Goal: Find contact information: Find contact information

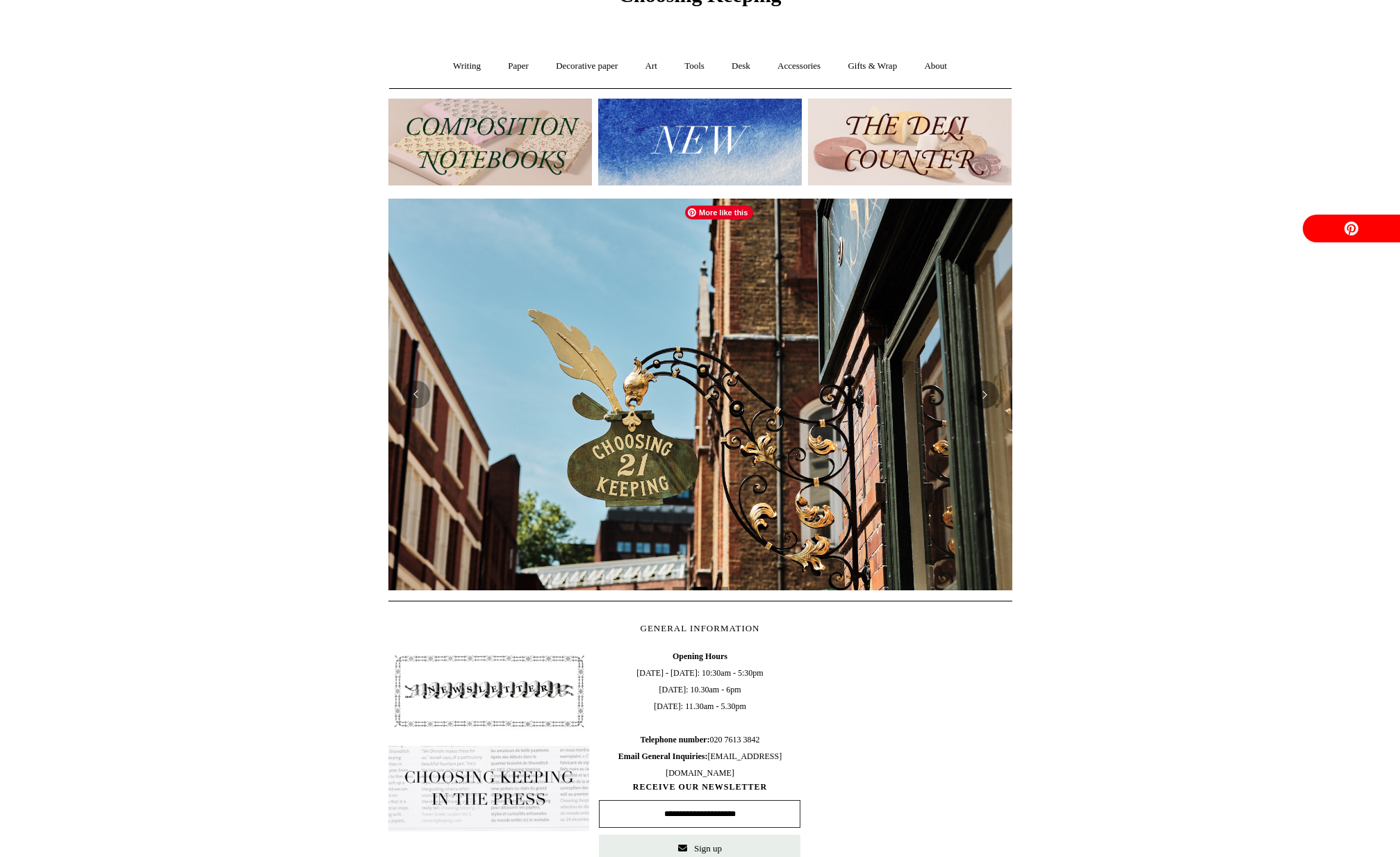
scroll to position [312, 0]
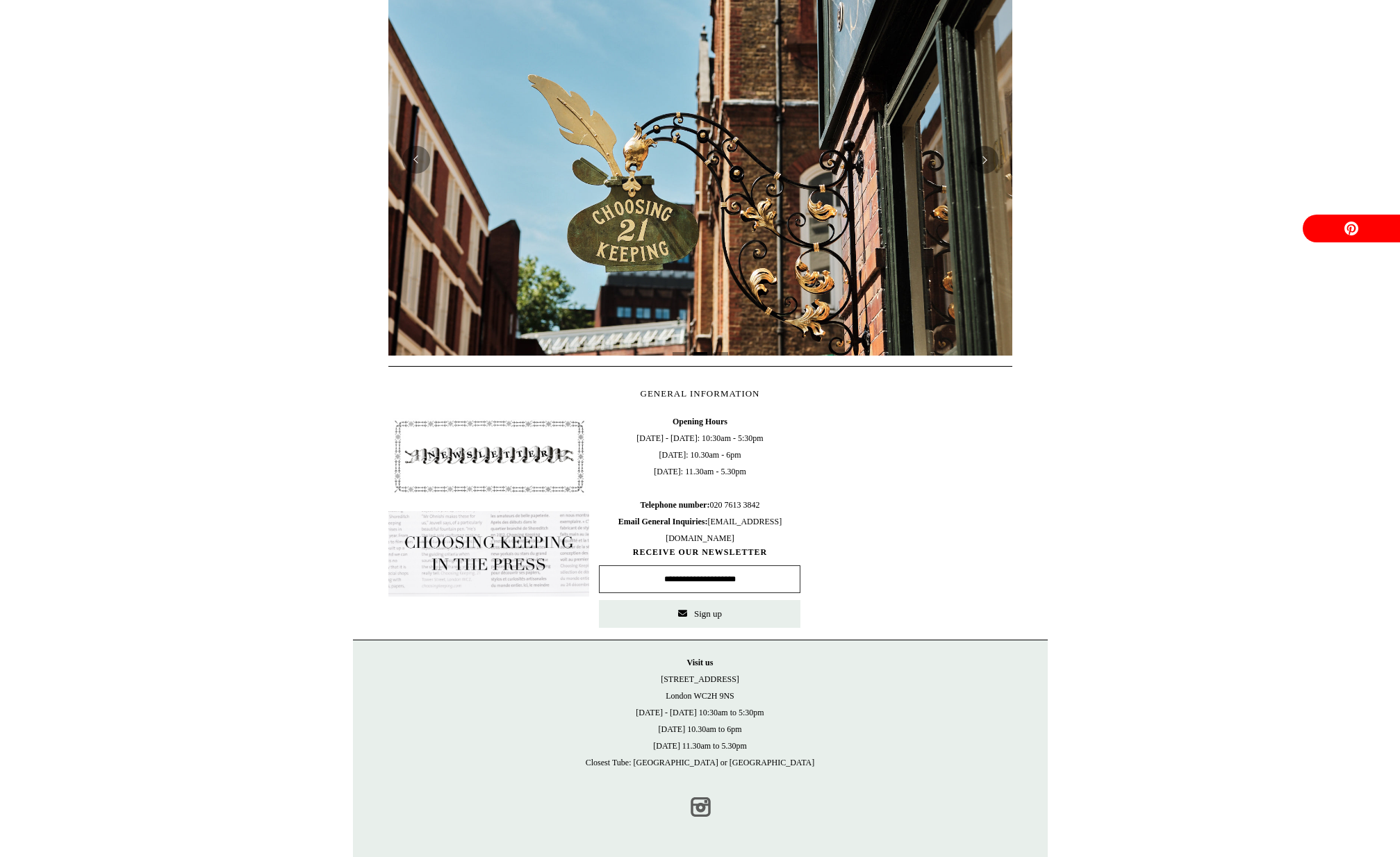
click at [696, 812] on link "Instagram" at bounding box center [700, 807] width 30 height 30
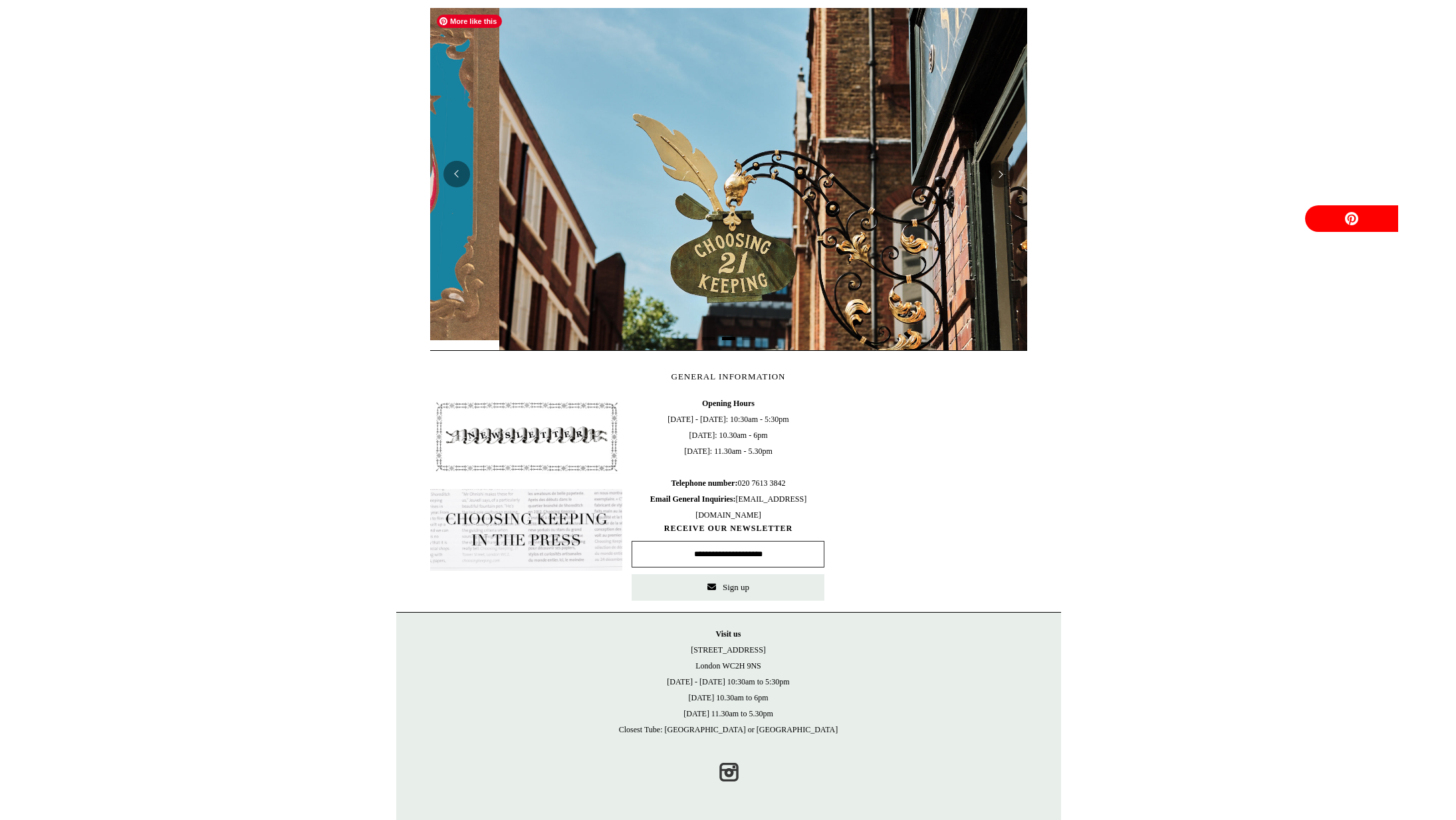
scroll to position [0, 597]
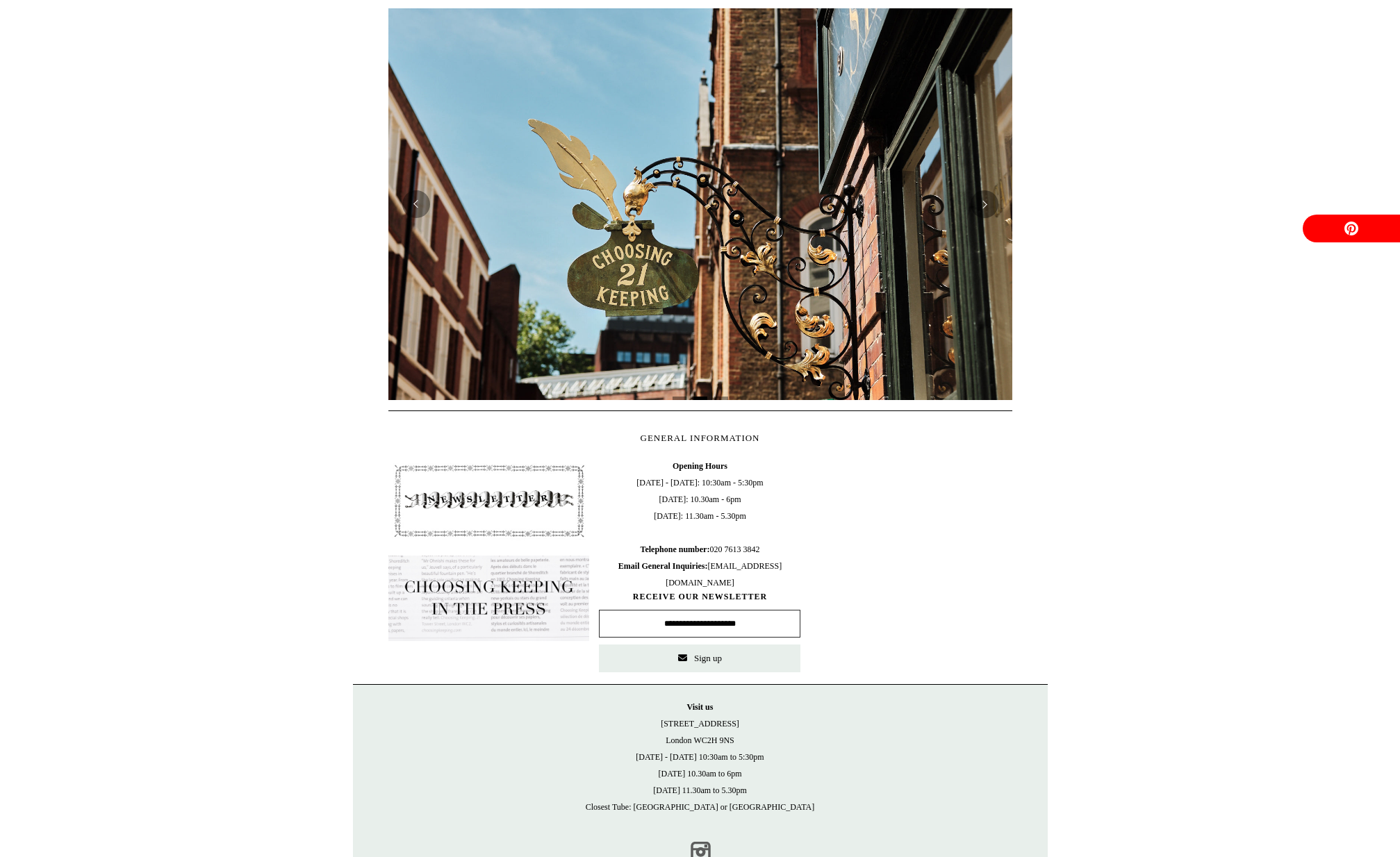
click at [706, 851] on link "Instagram" at bounding box center [700, 851] width 30 height 30
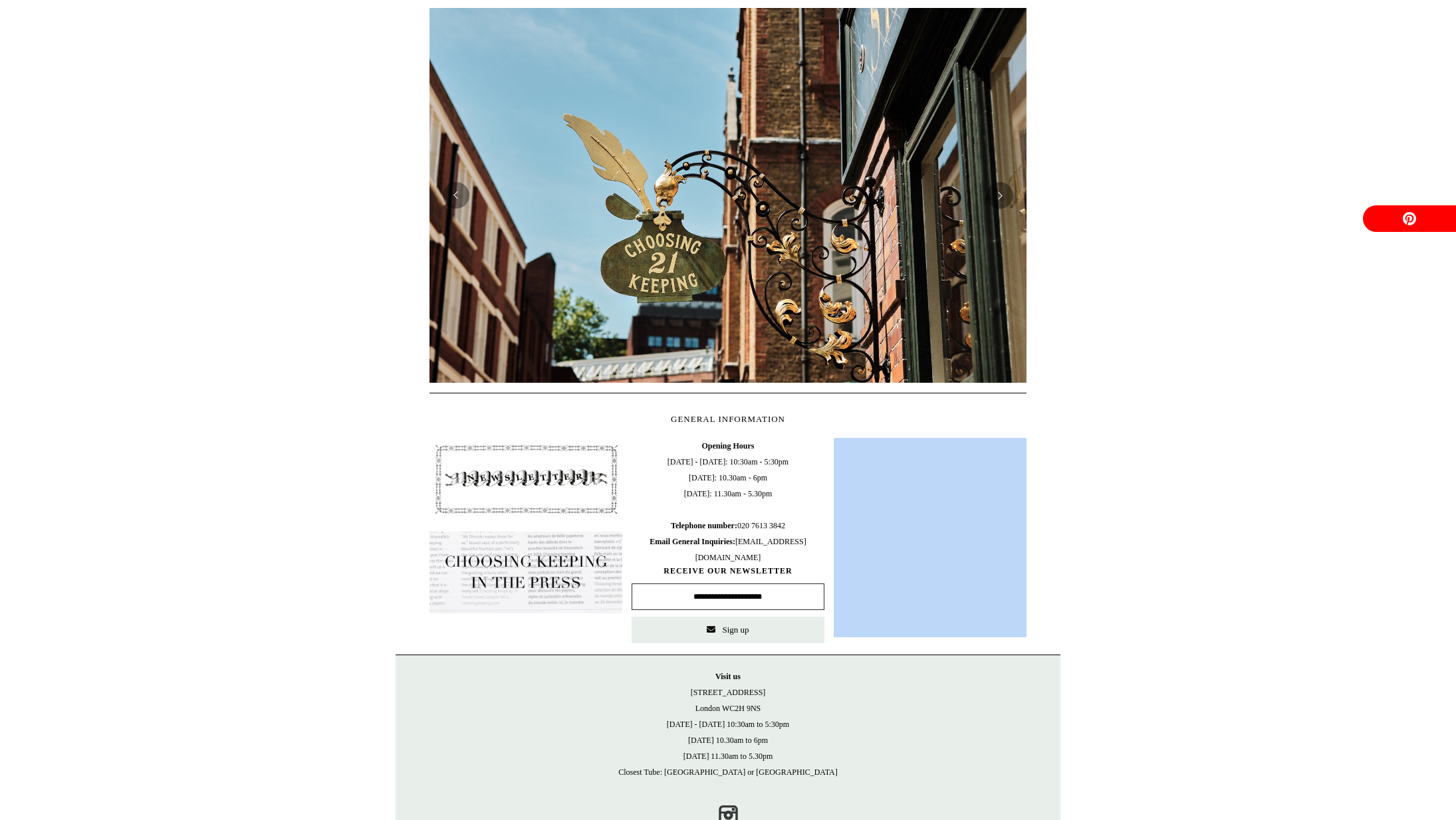
drag, startPoint x: 702, startPoint y: 647, endPoint x: 714, endPoint y: 649, distance: 12.2
click at [714, 649] on body "Menu Choosing Keeping * Shipping Information Shopping Basket (0) * ⤺ +" at bounding box center [728, 303] width 665 height 1120
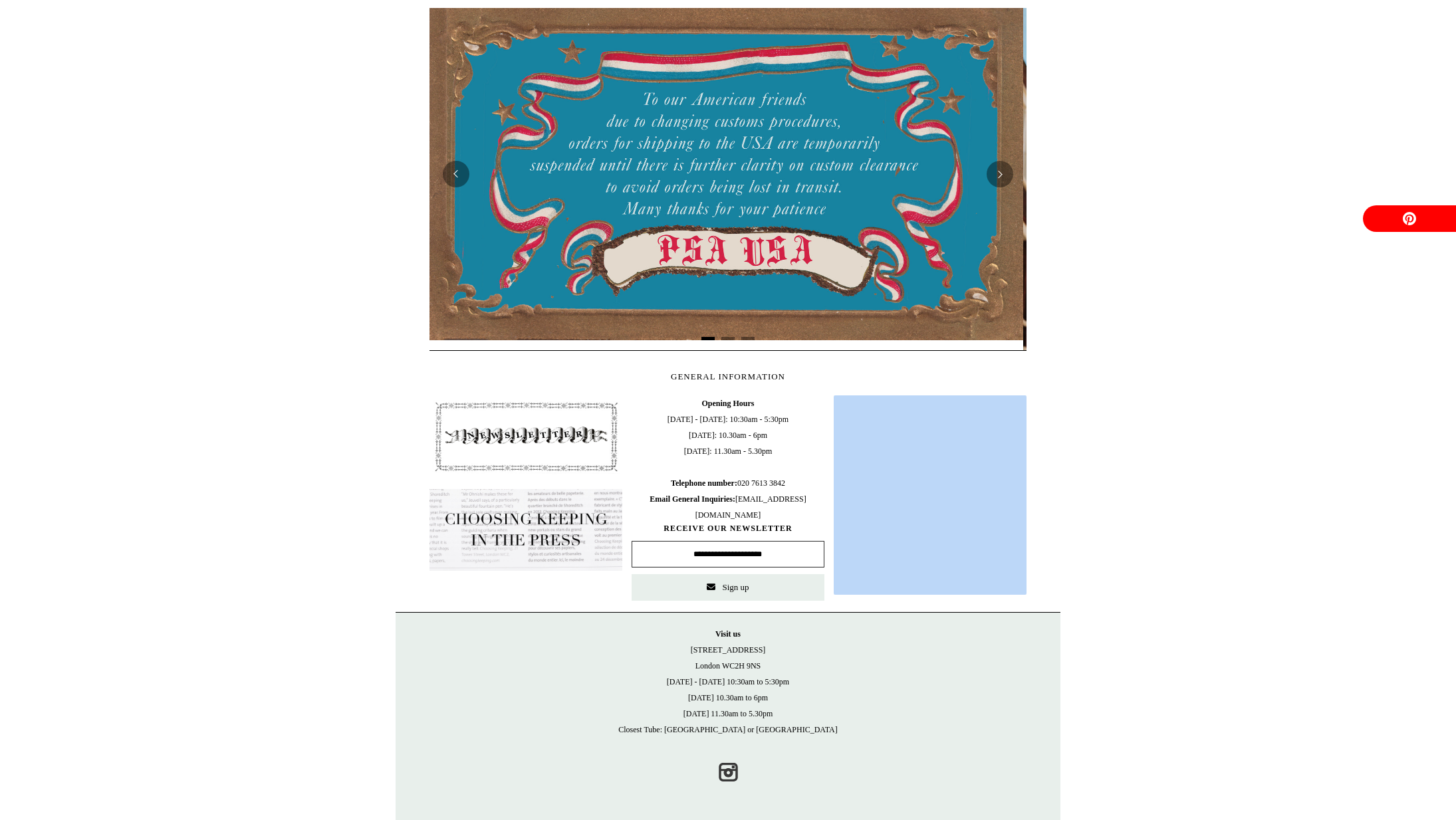
scroll to position [0, 0]
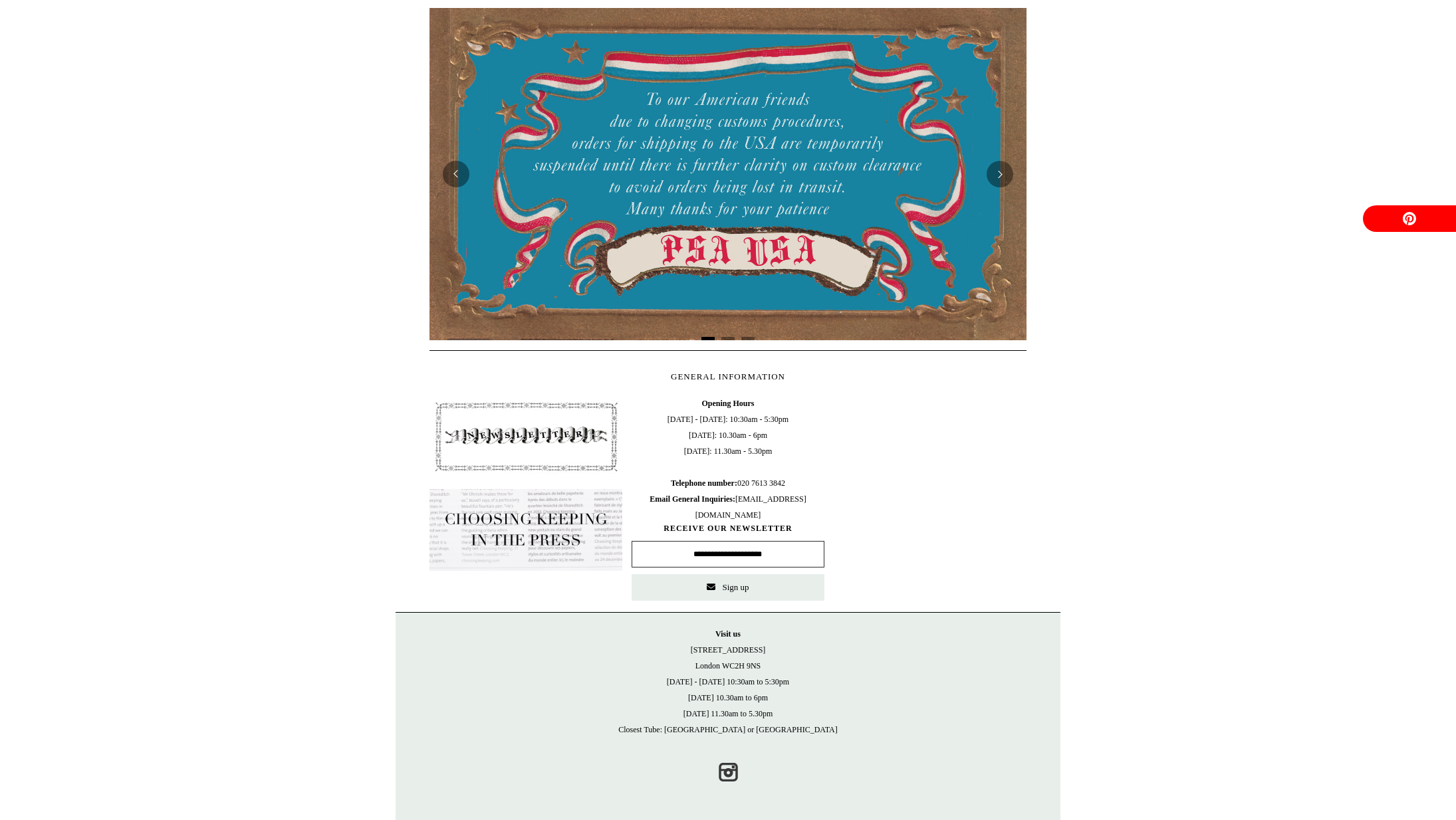
click at [661, 522] on span "Opening Hours [DATE] - [DATE]: 10:30am - 5:30pm [DATE]: 10.30am - 6pm [DATE]: 1…" at bounding box center [728, 459] width 193 height 127
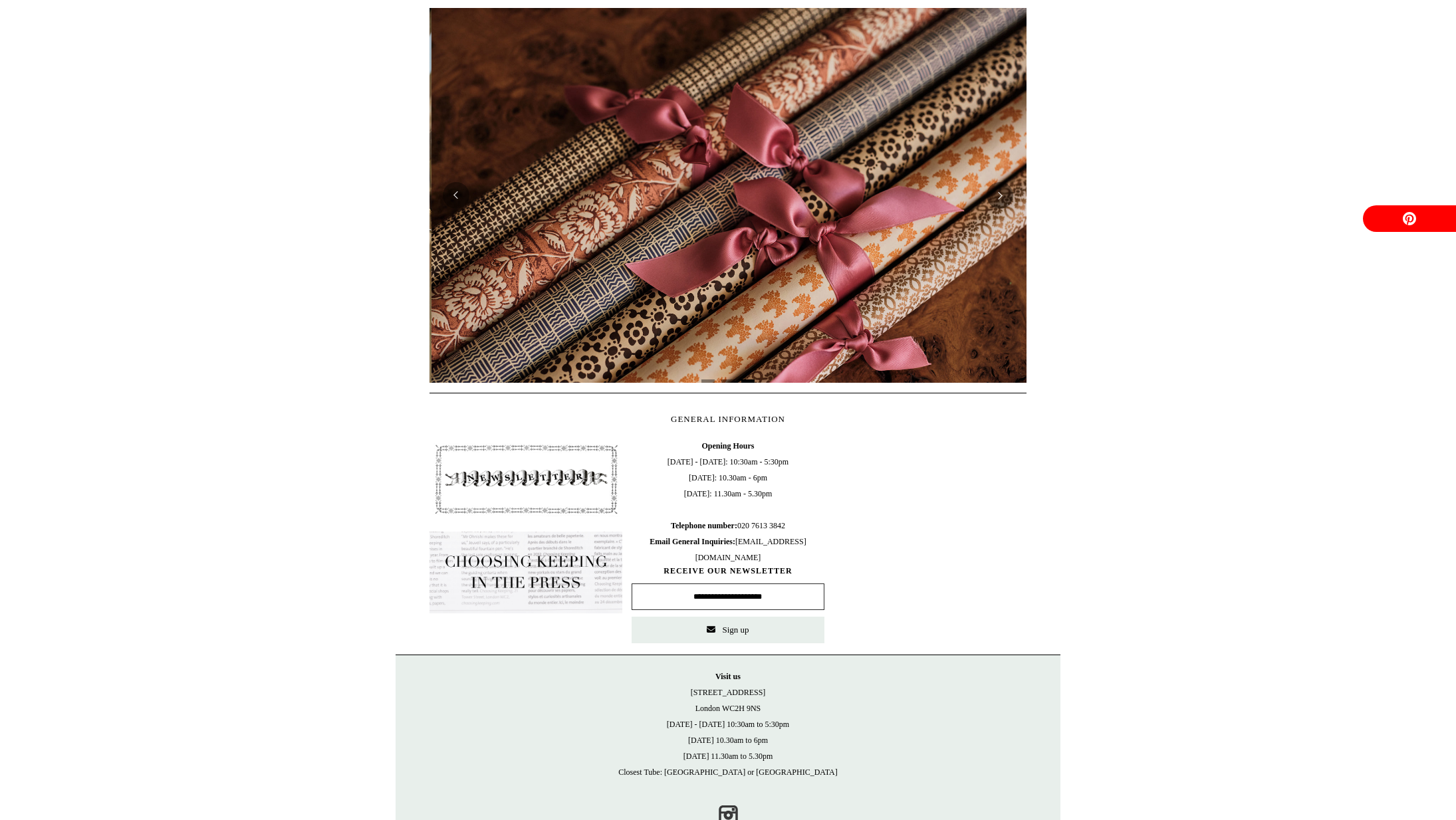
scroll to position [0, 1194]
drag, startPoint x: 660, startPoint y: 482, endPoint x: 789, endPoint y: 708, distance: 260.2
click at [790, 709] on body "Menu Choosing Keeping * Shipping Information Shopping Basket (0) * ⤺ +" at bounding box center [728, 303] width 665 height 1120
copy body "Telephone number : [PHONE_NUMBER] Email General Inquiries: [EMAIL_ADDRESS][DOMA…"
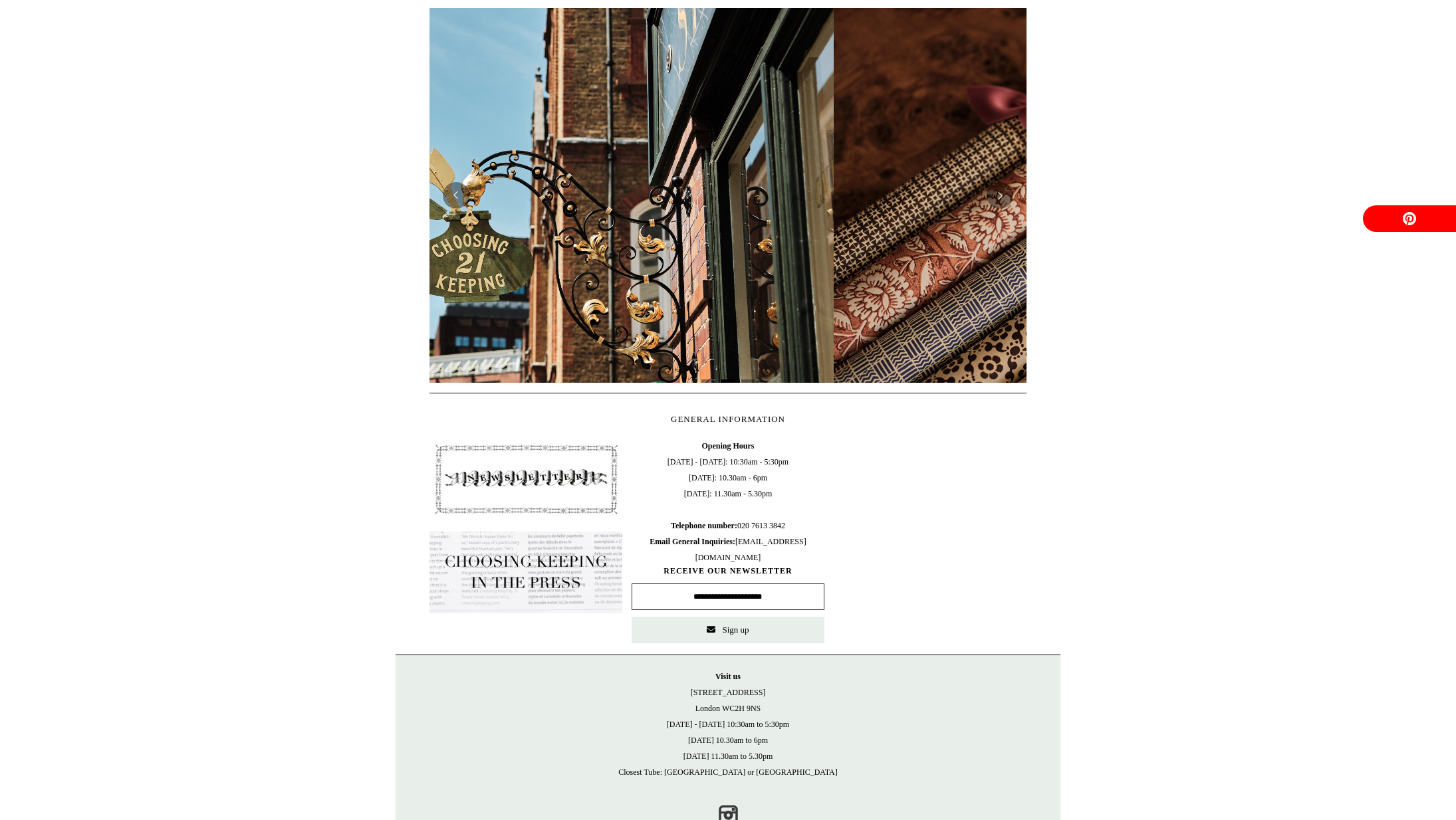
scroll to position [0, 0]
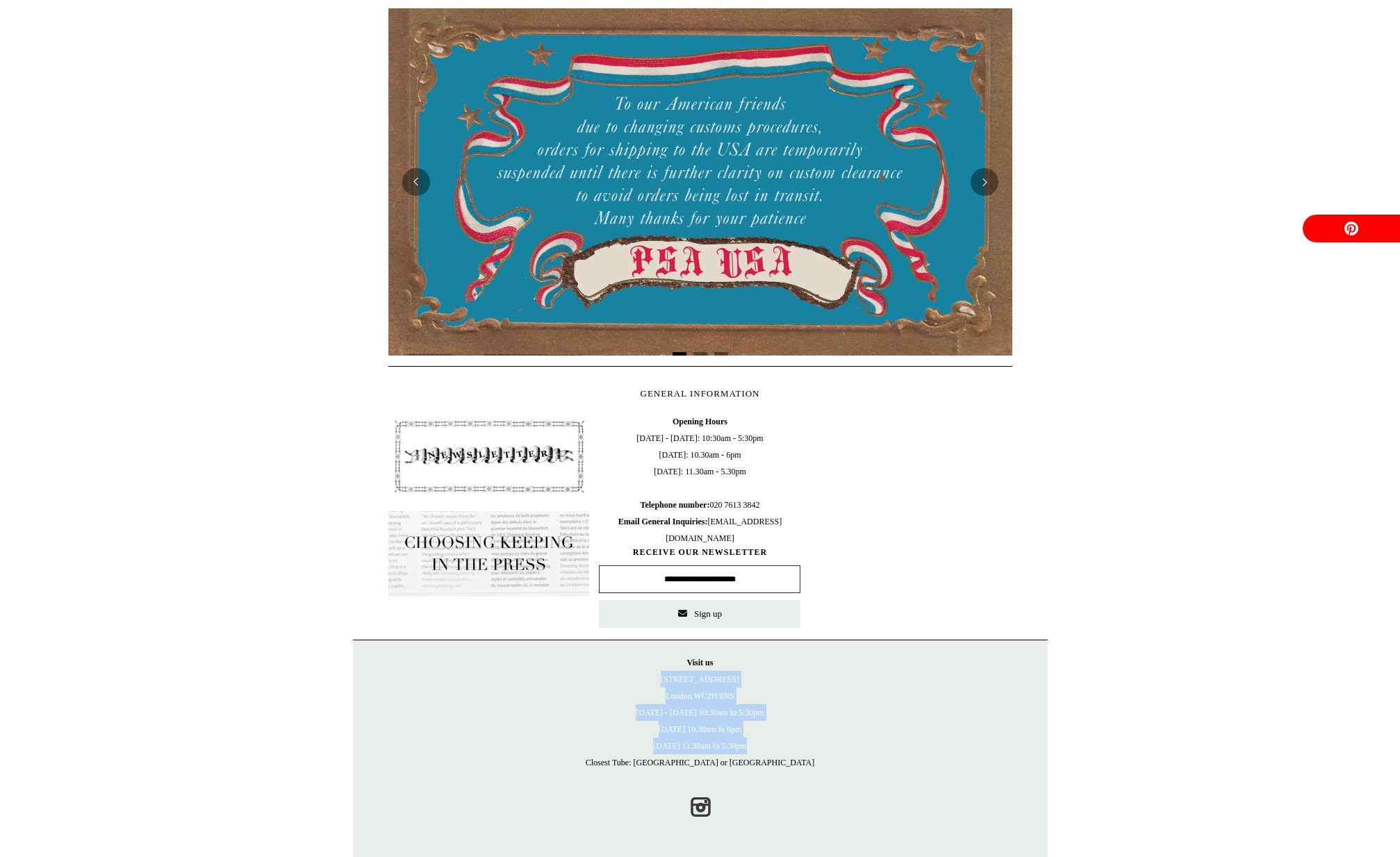
drag, startPoint x: 670, startPoint y: 719, endPoint x: 760, endPoint y: 739, distance: 92.2
click at [760, 739] on p "Visit us 21 Tower Street London WC2H 9NS Monday - Friday 10:30am to 5:30pm Satu…" at bounding box center [701, 713] width 667 height 117
click at [777, 737] on p "Visit us 21 Tower Street London WC2H 9NS Monday - Friday 10:30am to 5:30pm Satu…" at bounding box center [701, 713] width 667 height 117
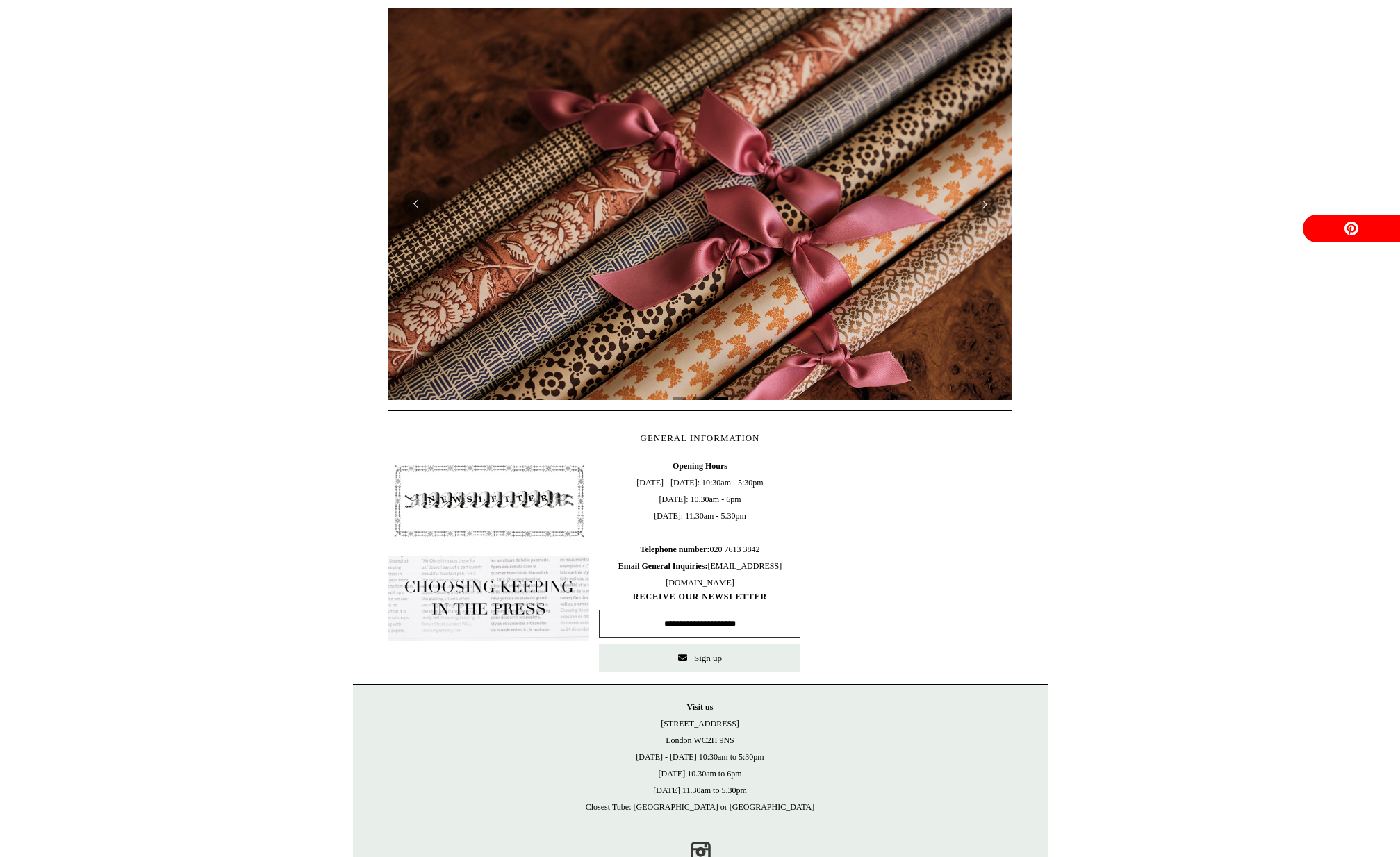
scroll to position [0, 1248]
drag, startPoint x: 672, startPoint y: 719, endPoint x: 769, endPoint y: 737, distance: 98.7
click at [769, 737] on p "Visit us 21 Tower Street London WC2H 9NS Monday - Friday 10:30am to 5:30pm Satu…" at bounding box center [701, 757] width 667 height 117
copy p "21 Tower Street London WC2H 9NS"
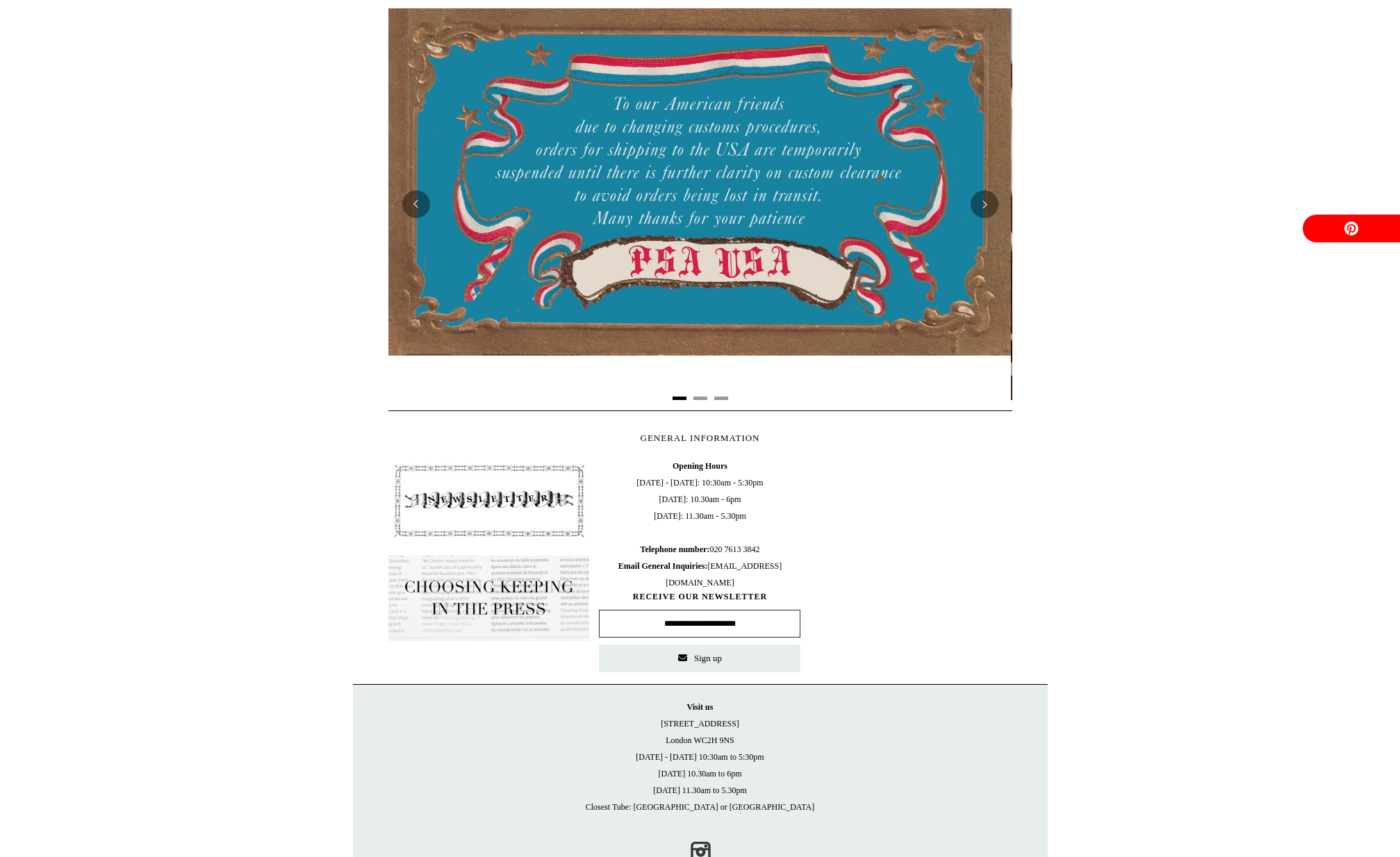
scroll to position [0, 0]
